Goal: Task Accomplishment & Management: Manage account settings

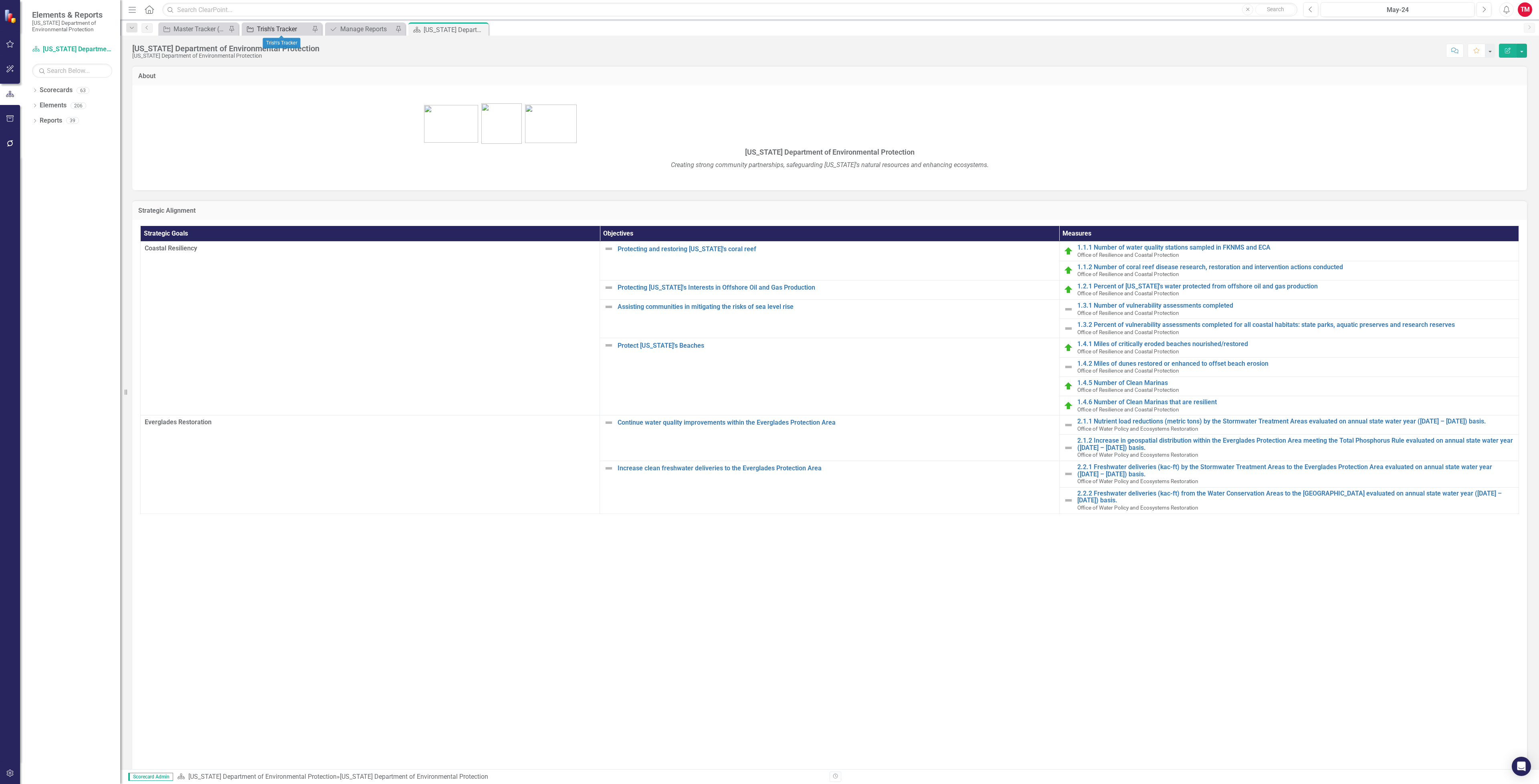
click at [300, 29] on div "Trish's Tracker" at bounding box center [284, 29] width 53 height 10
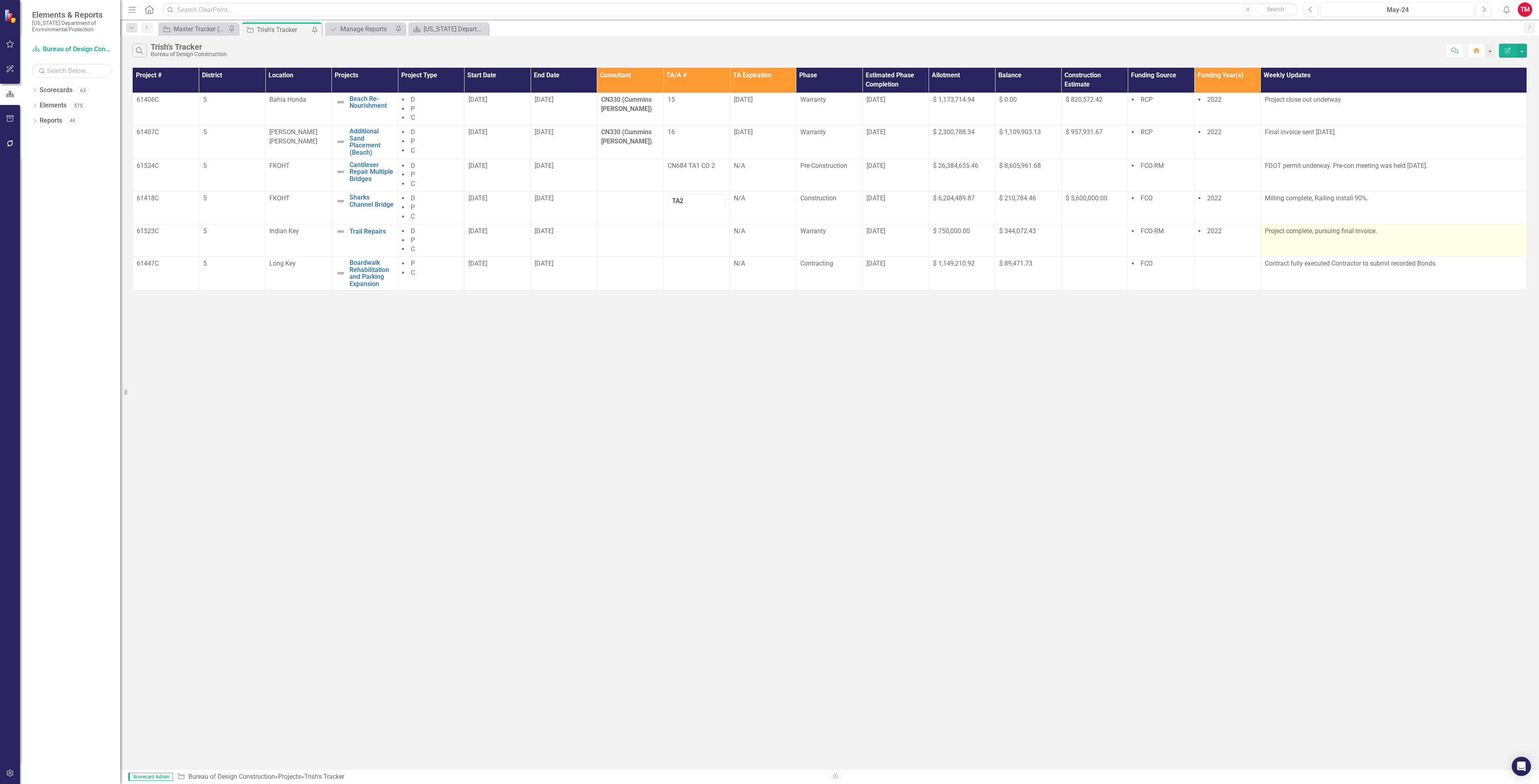
click at [1284, 235] on p "Project complete, pursuing final invoice." at bounding box center [1393, 231] width 258 height 9
click at [1286, 232] on p "Project complete, pursuing final invoice." at bounding box center [1393, 231] width 258 height 9
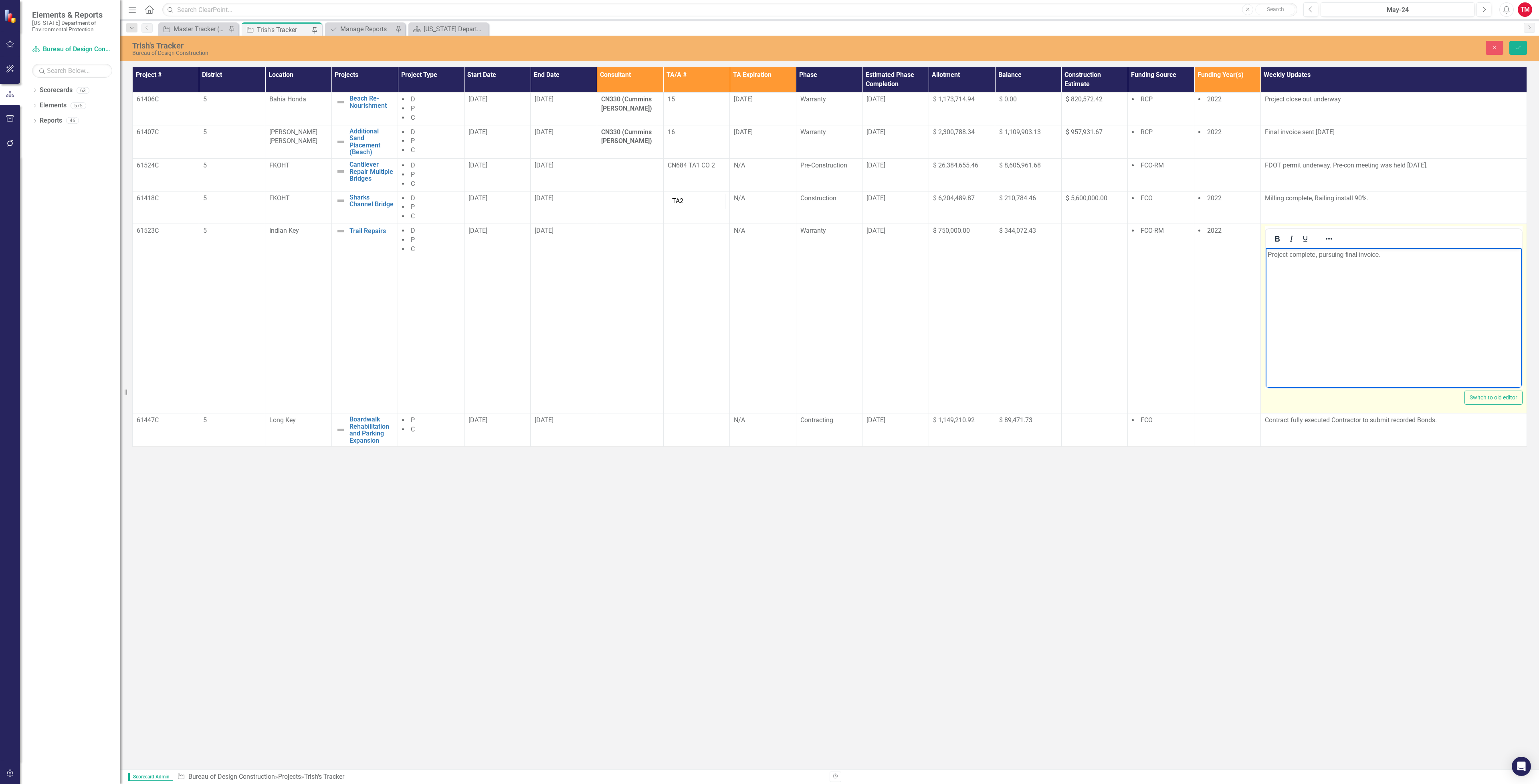
click at [1394, 254] on p "Project complete, pursuing final invoice." at bounding box center [1392, 255] width 252 height 10
click at [1510, 46] on button "Save" at bounding box center [1518, 48] width 17 height 14
